Goal: Transaction & Acquisition: Purchase product/service

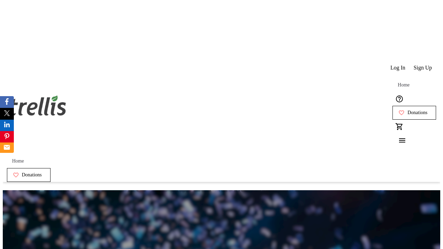
click at [423, 65] on span "Sign Up" at bounding box center [423, 68] width 18 height 6
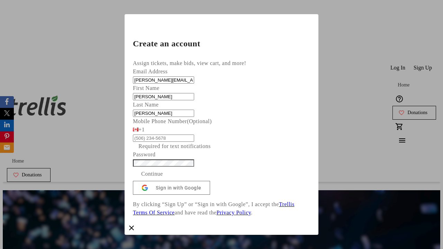
type input "[PERSON_NAME]"
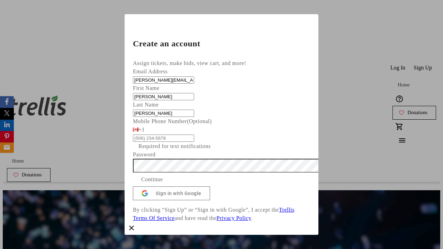
click at [163, 184] on span "Continue" at bounding box center [152, 180] width 22 height 8
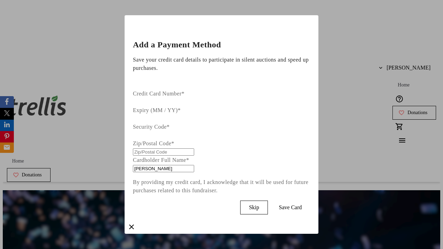
click at [259, 205] on span "Skip" at bounding box center [254, 208] width 10 height 6
click at [407, 110] on span "Donations" at bounding box center [417, 113] width 20 height 6
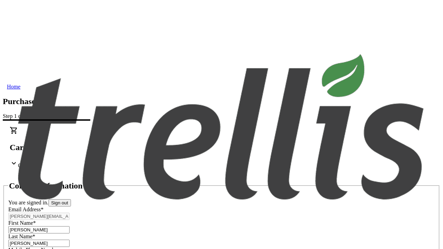
select select "CA"
type input "[STREET_ADDRESS][PERSON_NAME]"
type input "Kelowna"
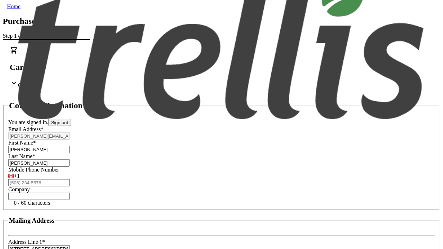
select select "BC"
type input "Kelowna"
type input "V1Y 0C2"
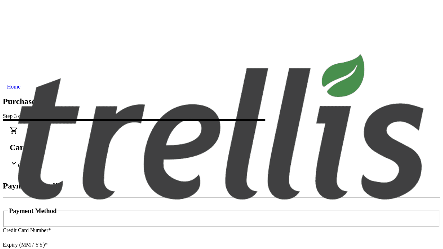
type input "V1Y 0C2"
